Goal: Use online tool/utility

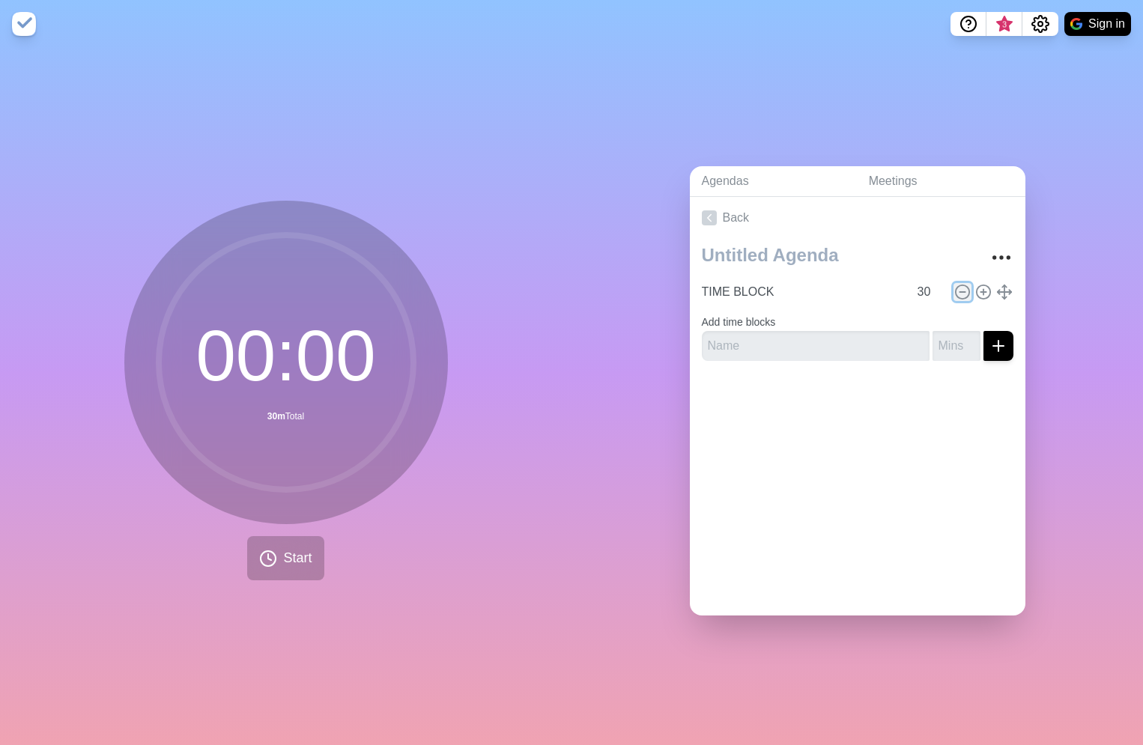
click at [962, 292] on line at bounding box center [961, 292] width 5 height 0
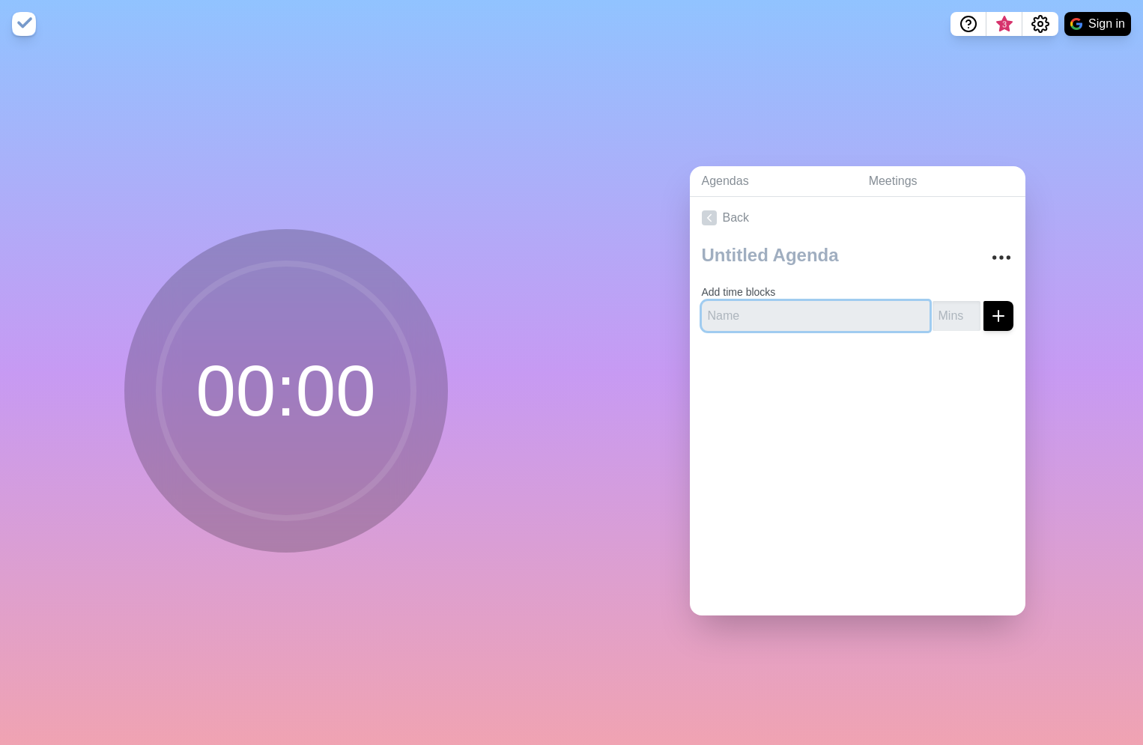
click at [904, 318] on input "text" at bounding box center [816, 316] width 228 height 30
click at [950, 317] on input "number" at bounding box center [956, 316] width 48 height 30
type input "45"
click at [1000, 319] on icon "submit" at bounding box center [998, 316] width 18 height 18
click at [869, 302] on input "text" at bounding box center [816, 316] width 228 height 30
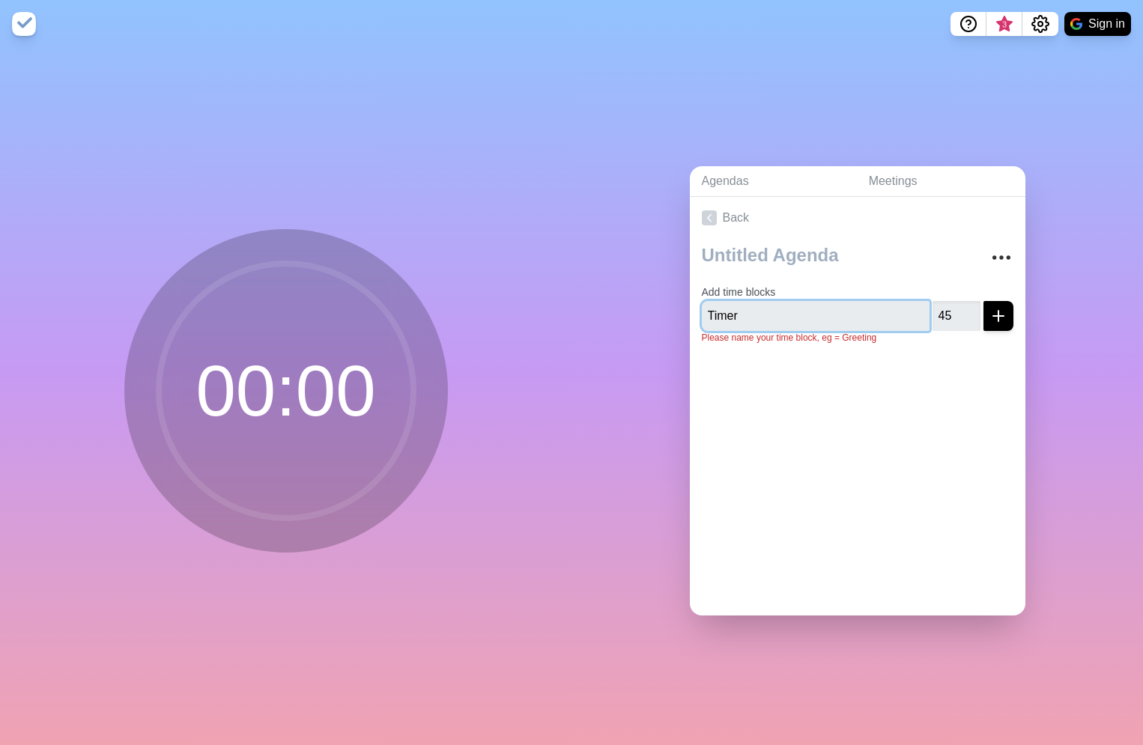
type input "Timer"
click at [994, 323] on icon "submit" at bounding box center [998, 316] width 18 height 18
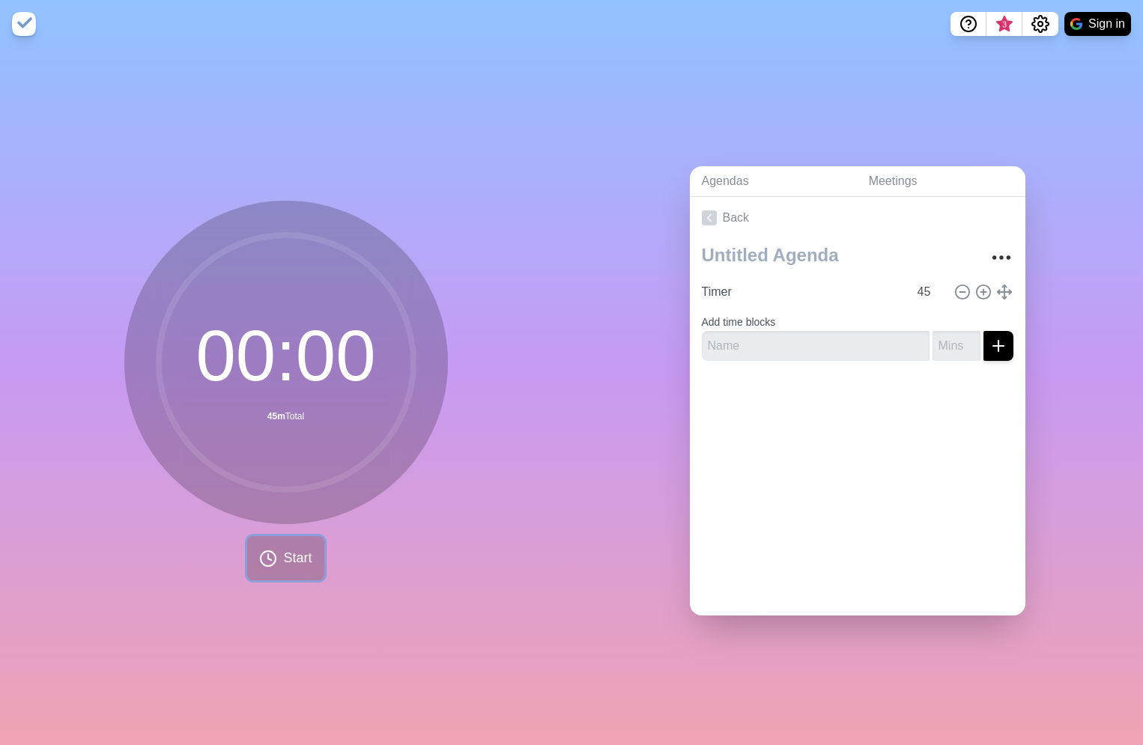
click at [284, 568] on span "Start" at bounding box center [297, 558] width 28 height 20
